Goal: Information Seeking & Learning: Compare options

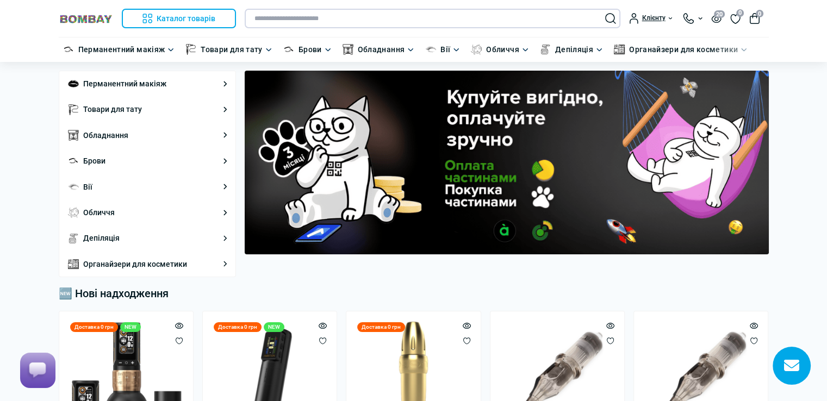
click at [483, 24] on input "text" at bounding box center [433, 19] width 376 height 20
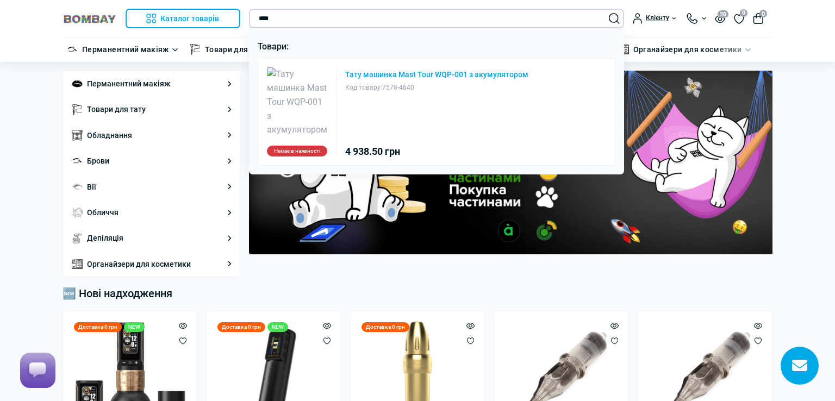
type input "****"
click at [419, 71] on link "Тату машинка Mast Tour WQP-001 з акумулятором" at bounding box center [436, 75] width 183 height 8
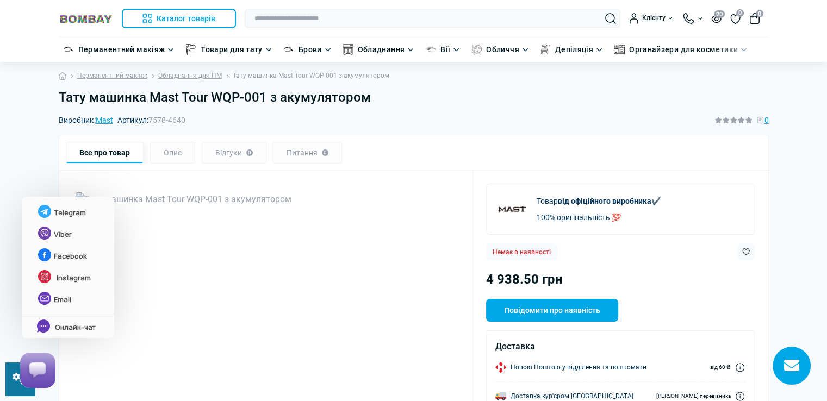
click at [13, 390] on html at bounding box center [35, 370] width 49 height 53
click at [14, 388] on html at bounding box center [35, 370] width 49 height 53
click at [15, 387] on div at bounding box center [35, 370] width 40 height 45
click at [17, 378] on div at bounding box center [37, 370] width 45 height 45
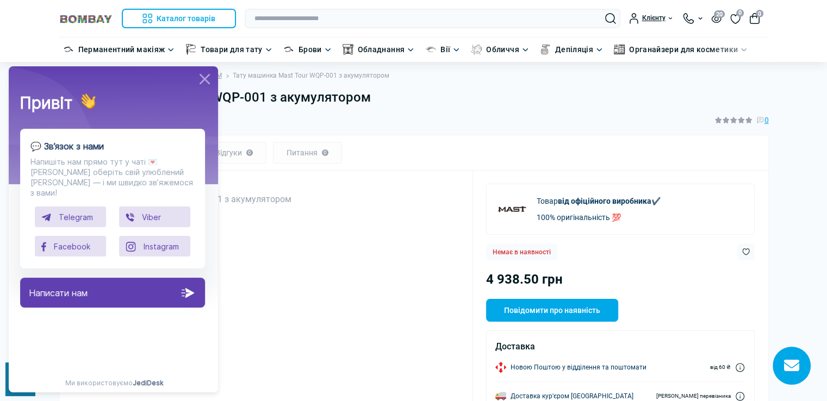
click at [203, 73] on icon at bounding box center [205, 79] width 18 height 18
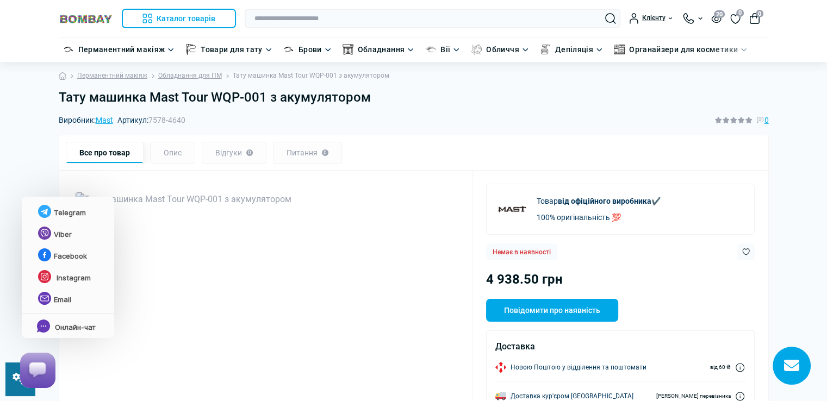
click at [23, 390] on div at bounding box center [35, 370] width 40 height 45
click at [17, 379] on div at bounding box center [37, 370] width 45 height 45
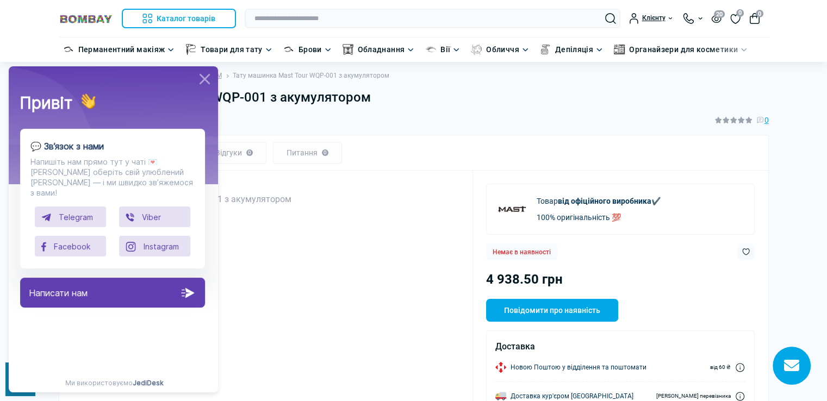
click at [207, 75] on icon at bounding box center [205, 79] width 18 height 18
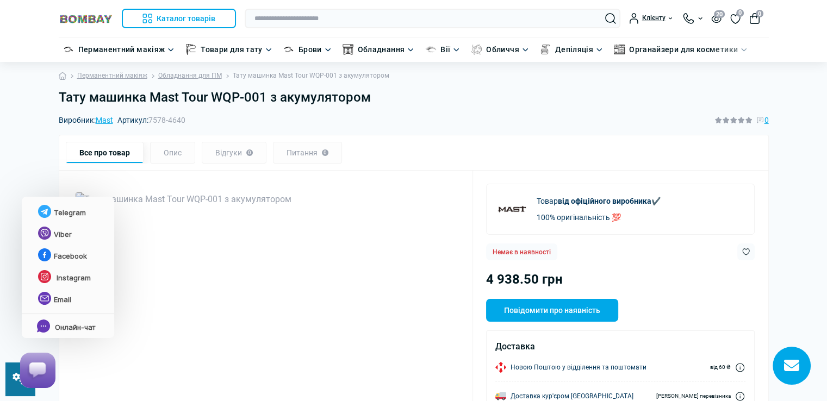
click at [16, 387] on div at bounding box center [35, 370] width 40 height 45
click at [23, 391] on div at bounding box center [35, 370] width 40 height 45
click at [13, 378] on html at bounding box center [35, 370] width 49 height 53
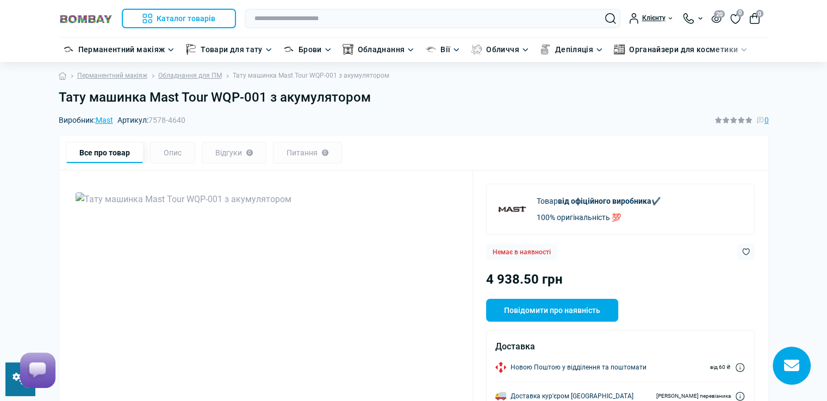
click at [369, 98] on h1 "Тату машинка Mast Tour WQP-001 з акумулятором" at bounding box center [414, 98] width 710 height 16
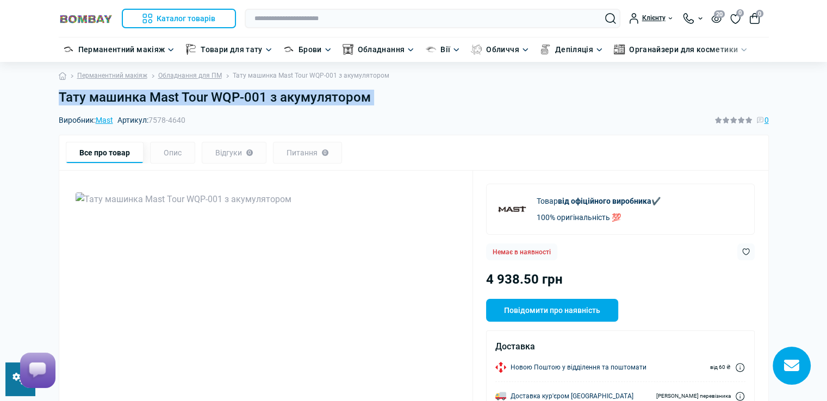
click at [369, 98] on h1 "Тату машинка Mast Tour WQP-001 з акумулятором" at bounding box center [414, 98] width 710 height 16
copy main "Тату машинка Mast Tour WQP-001 з акумулятором"
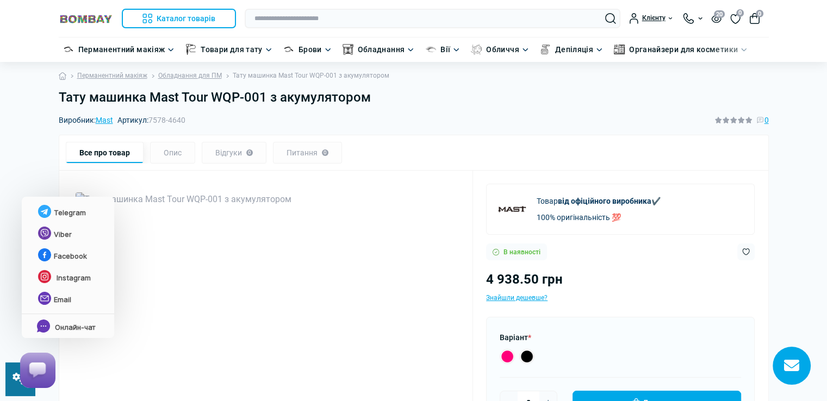
click at [13, 390] on html at bounding box center [35, 370] width 49 height 53
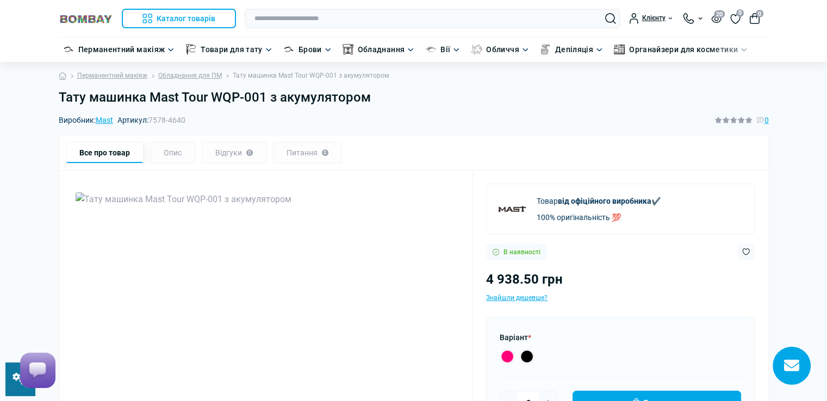
click at [13, 392] on link at bounding box center [19, 379] width 29 height 33
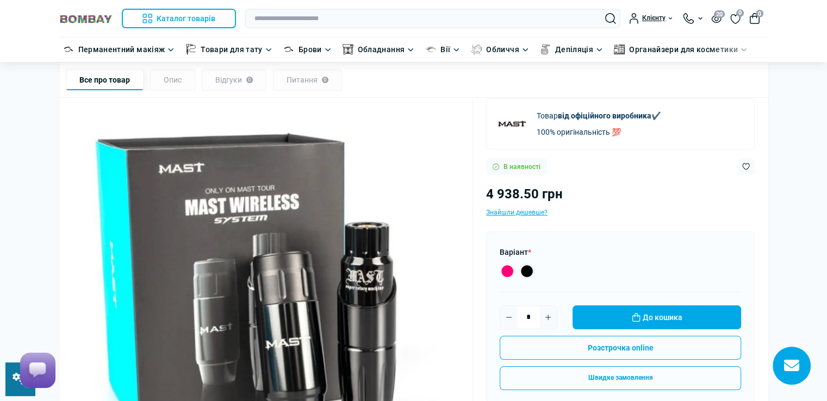
scroll to position [54, 0]
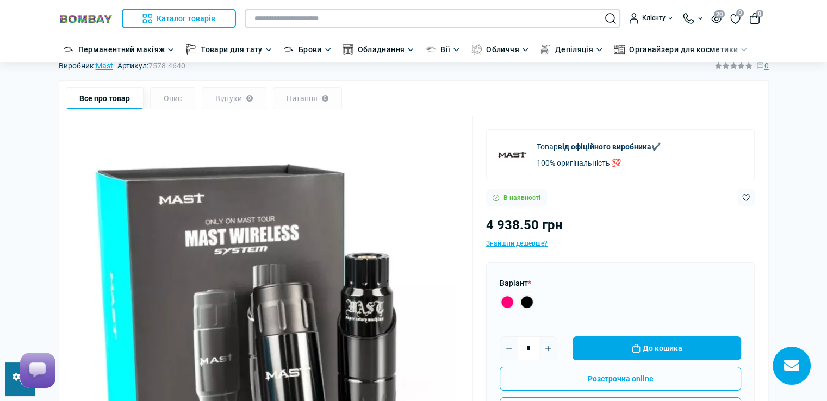
click at [302, 13] on input "text" at bounding box center [433, 19] width 376 height 20
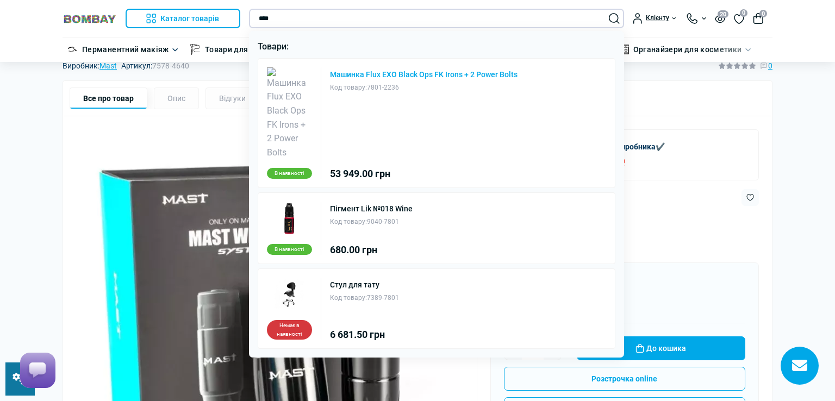
type input "****"
click at [429, 74] on link "Машинка Flux EXO Black Ops FK Irons + 2 Power Bolts" at bounding box center [424, 75] width 188 height 8
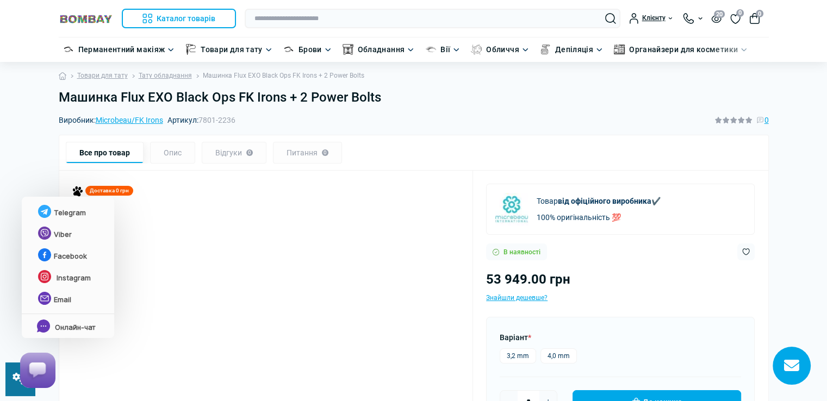
click at [15, 392] on html at bounding box center [35, 370] width 49 height 53
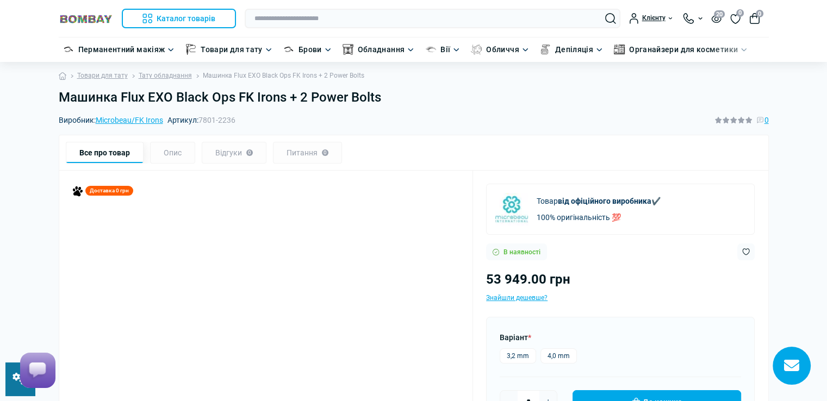
click at [9, 390] on link at bounding box center [19, 379] width 29 height 33
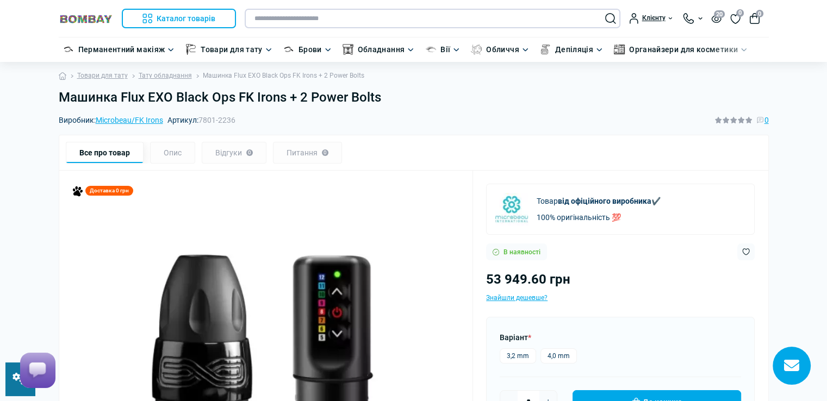
click at [370, 17] on input "text" at bounding box center [433, 19] width 376 height 20
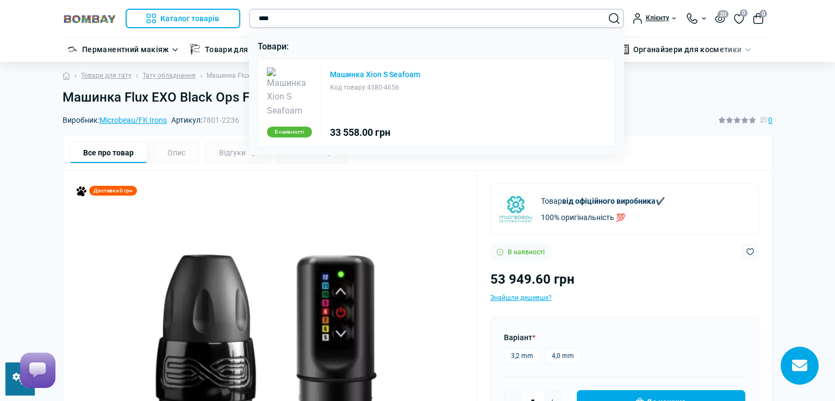
type input "****"
click at [386, 71] on link "Машинка Xion S Seafoam" at bounding box center [375, 75] width 90 height 8
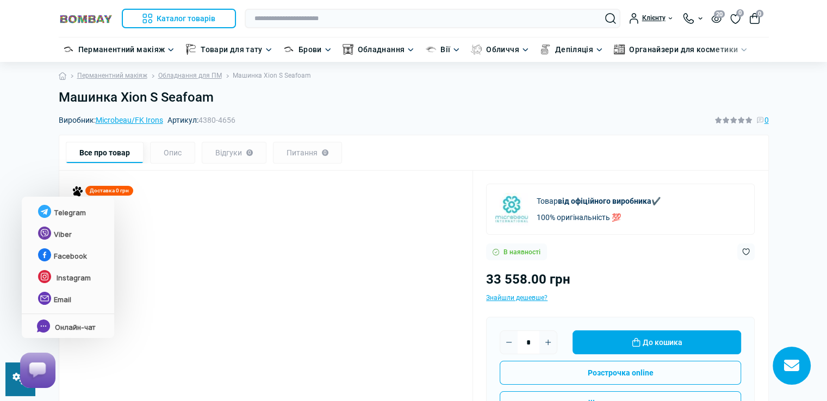
click at [12, 390] on html at bounding box center [35, 370] width 49 height 53
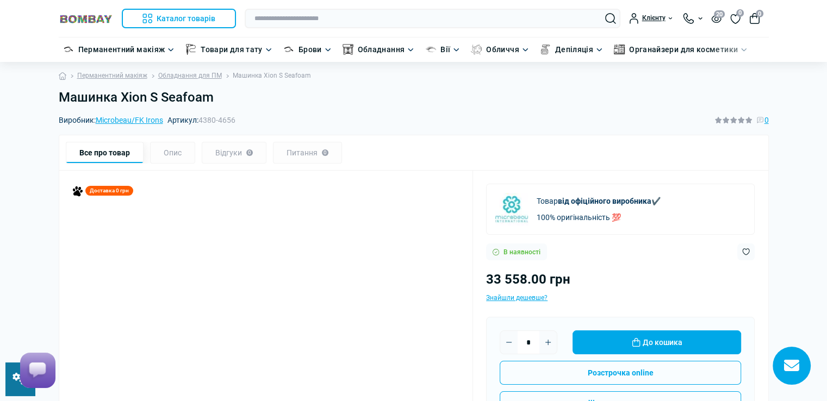
click at [10, 389] on link at bounding box center [19, 379] width 29 height 33
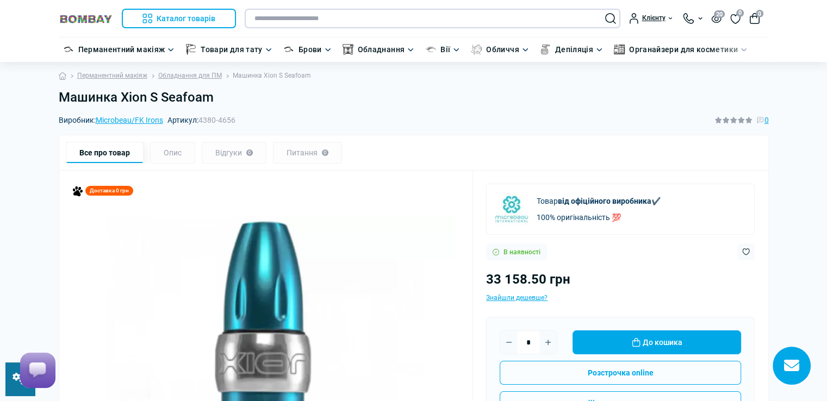
click at [357, 12] on input "text" at bounding box center [433, 19] width 376 height 20
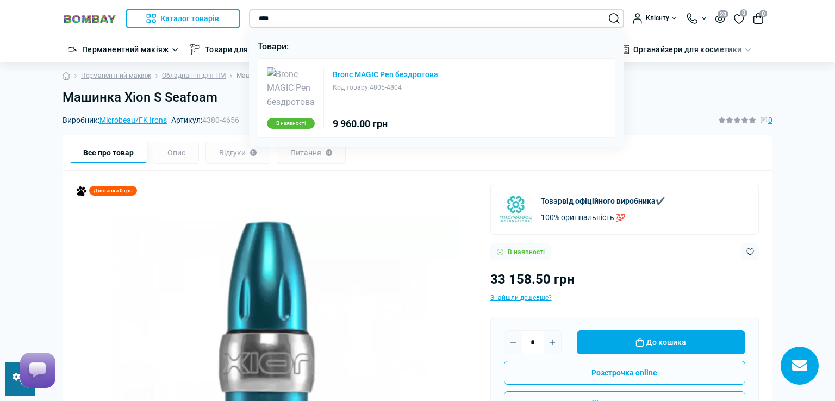
type input "****"
click at [356, 78] on link "Bronc MAGIC Pen бездротова" at bounding box center [386, 75] width 106 height 8
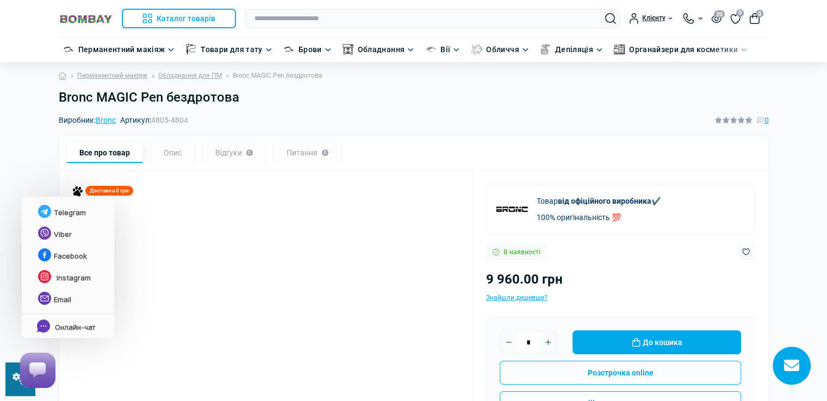
click at [12, 390] on html at bounding box center [35, 370] width 49 height 53
click at [13, 392] on html at bounding box center [35, 370] width 49 height 53
click at [14, 390] on html at bounding box center [35, 370] width 49 height 53
click at [18, 387] on div at bounding box center [35, 370] width 40 height 45
click at [13, 386] on html at bounding box center [35, 370] width 49 height 53
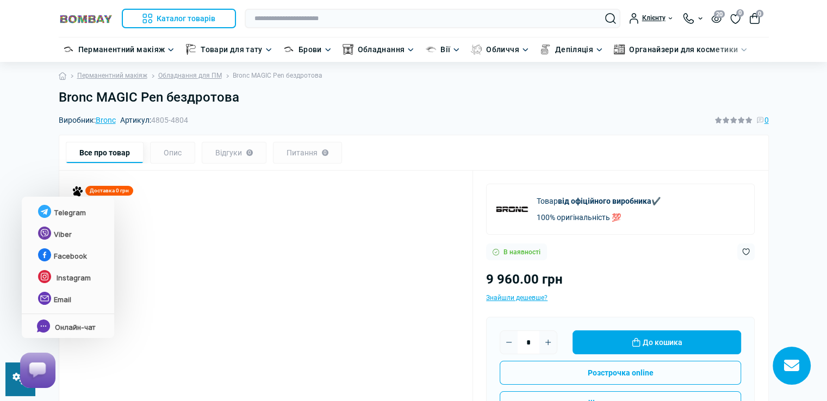
click at [15, 389] on div at bounding box center [35, 370] width 40 height 45
click at [11, 387] on html at bounding box center [35, 370] width 49 height 53
click at [14, 386] on html at bounding box center [35, 370] width 49 height 53
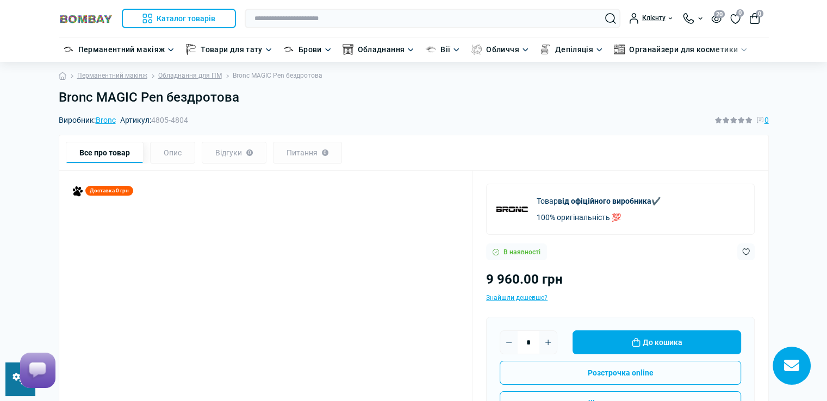
click at [9, 385] on link at bounding box center [19, 379] width 29 height 33
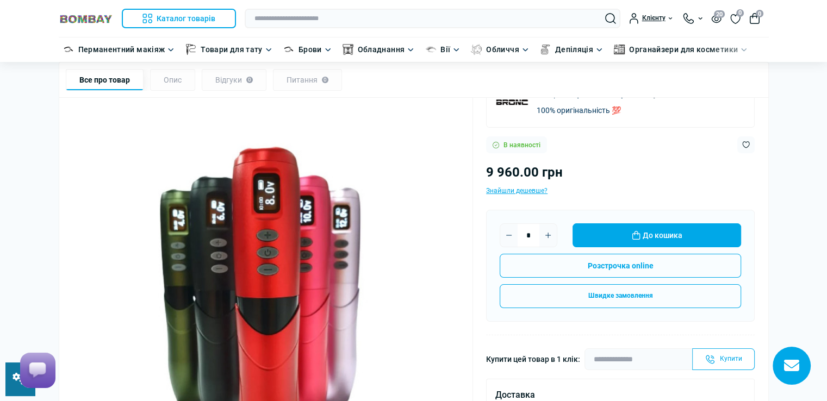
scroll to position [54, 0]
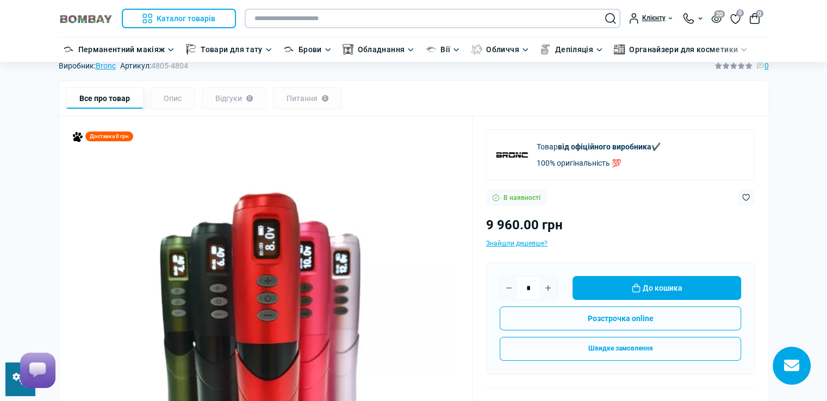
click at [318, 24] on input "text" at bounding box center [433, 19] width 376 height 20
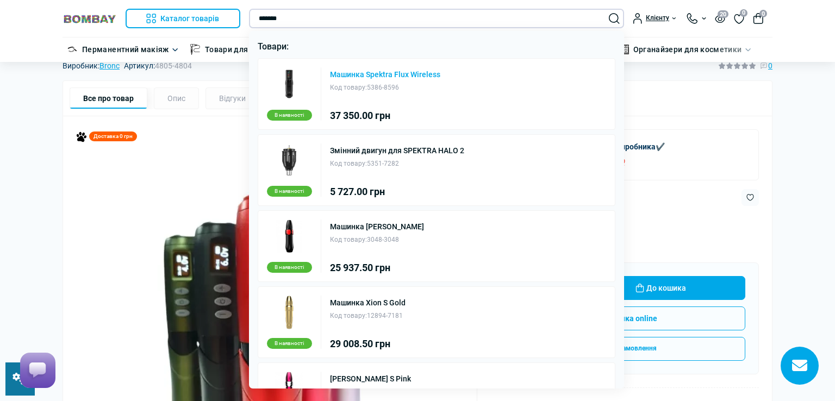
type input "*******"
click at [375, 75] on link "Машинка Spektra Flux Wireless" at bounding box center [385, 75] width 110 height 8
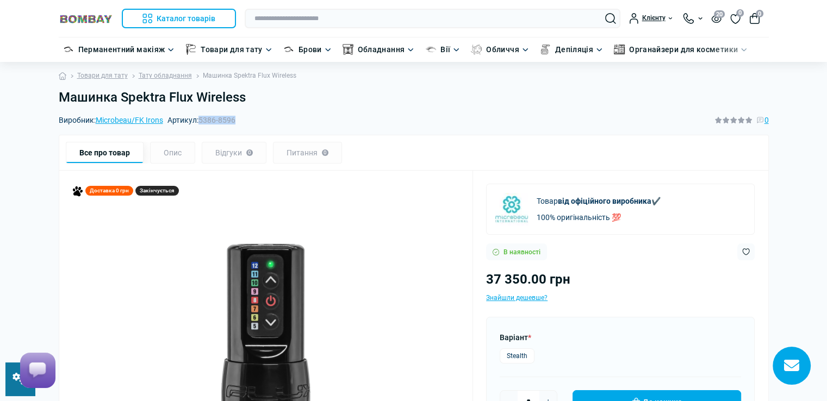
drag, startPoint x: 200, startPoint y: 122, endPoint x: 239, endPoint y: 119, distance: 39.3
click at [239, 119] on div "Виробник: Microbeau/FK Irons Артикул: 5386-8596 0" at bounding box center [414, 120] width 710 height 12
click at [252, 102] on h1 "Машинка Spektra Flux Wireless" at bounding box center [414, 98] width 710 height 16
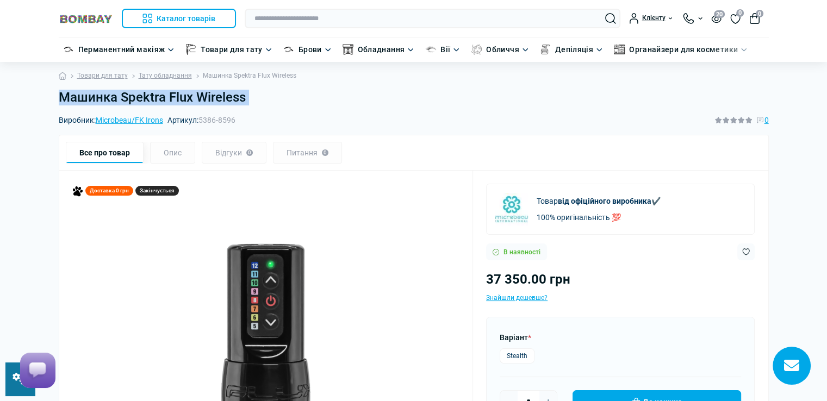
click at [252, 102] on h1 "Машинка Spektra Flux Wireless" at bounding box center [414, 98] width 710 height 16
copy main "Машинка Spektra Flux Wireless"
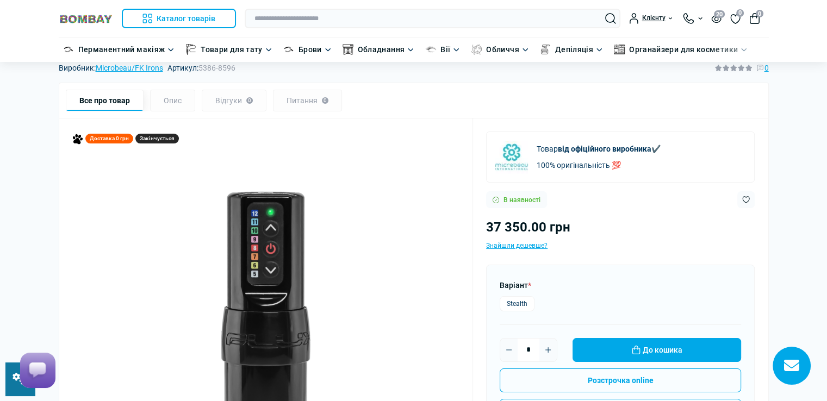
scroll to position [54, 0]
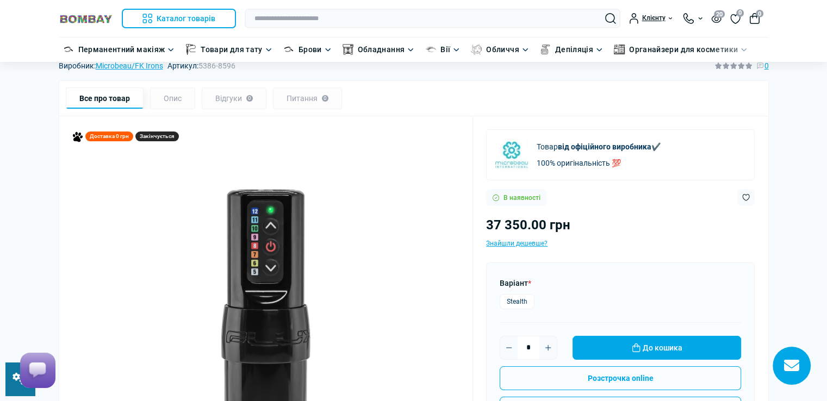
click at [7, 392] on link at bounding box center [19, 379] width 29 height 33
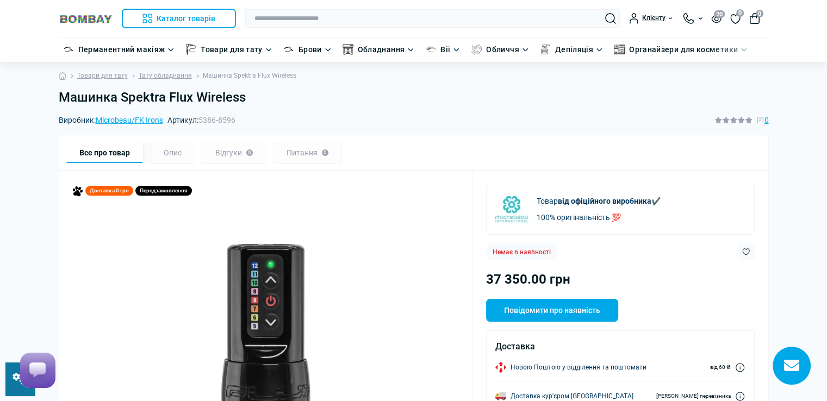
click at [255, 101] on h1 "Машинка Spektra Flux Wireless" at bounding box center [414, 98] width 710 height 16
copy main "Машинка Spektra Flux Wireless"
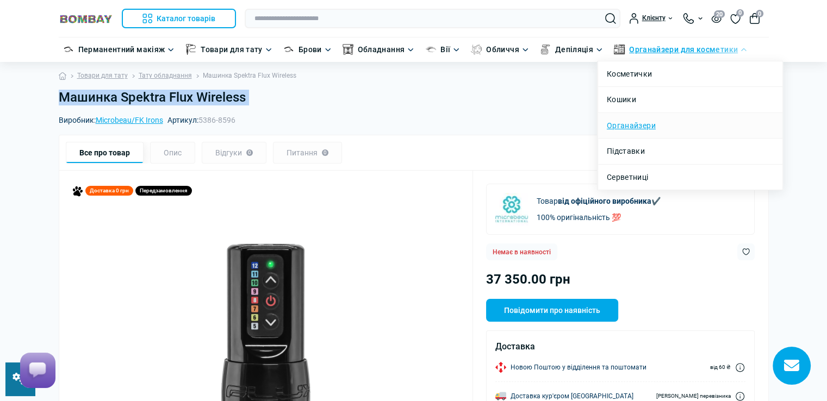
click at [637, 122] on link "Органайзери" at bounding box center [631, 126] width 49 height 12
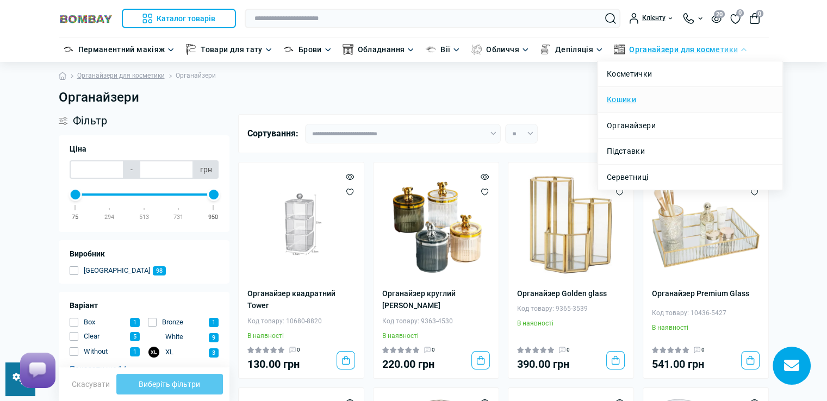
click at [627, 98] on link "Кошики" at bounding box center [621, 100] width 29 height 12
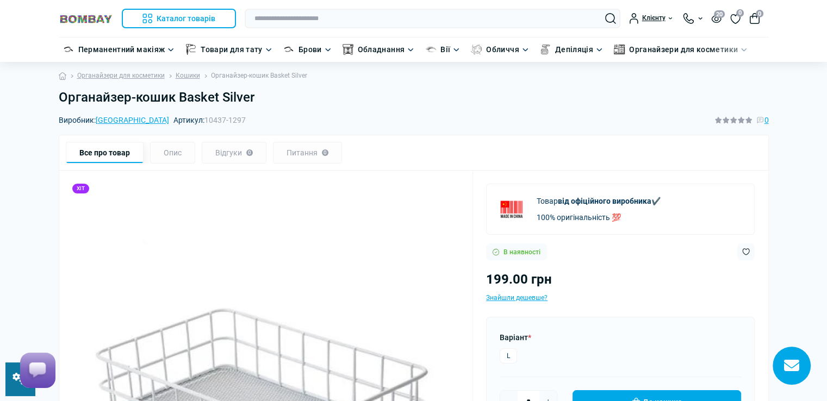
click at [257, 96] on h1 "Органайзер-кошик Basket Silver" at bounding box center [414, 98] width 710 height 16
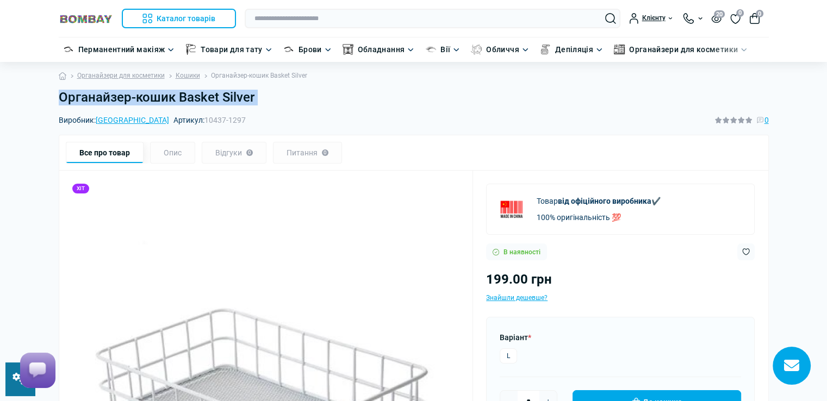
click at [257, 96] on h1 "Органайзер-кошик Basket Silver" at bounding box center [414, 98] width 710 height 16
copy main "Органайзер-кошик Basket Silver"
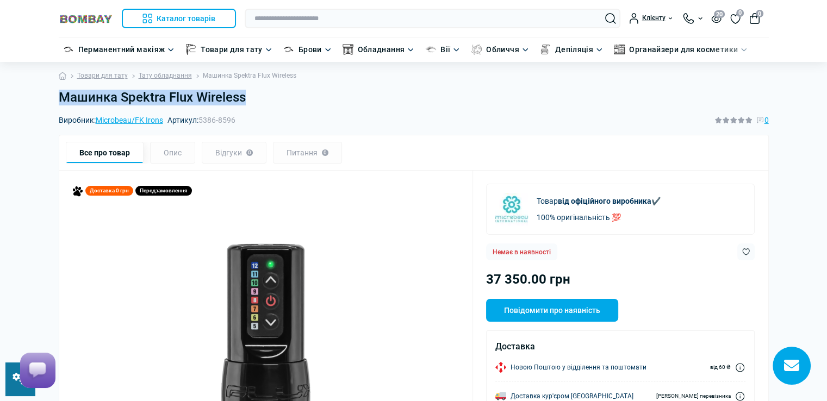
drag, startPoint x: 61, startPoint y: 98, endPoint x: 247, endPoint y: 97, distance: 186.0
click at [247, 97] on h1 "Машинка Spektra Flux Wireless" at bounding box center [414, 98] width 710 height 16
copy h1 "Машинка Spektra Flux Wireless"
